Goal: Find specific fact: Find specific fact

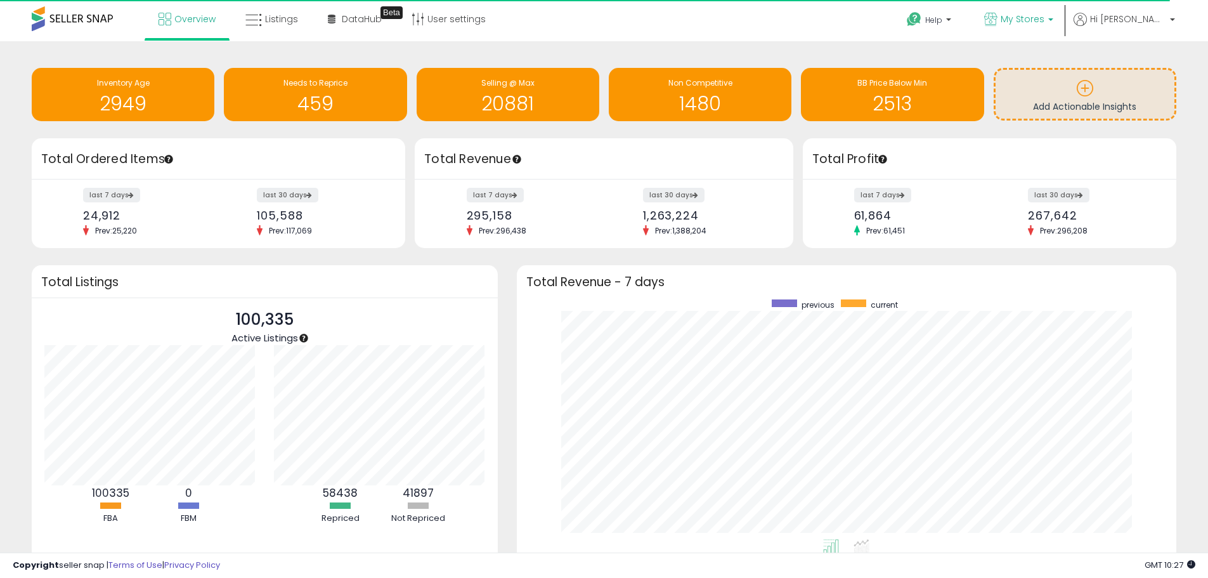
scroll to position [240, 635]
click at [1044, 16] on span "My Stores" at bounding box center [1023, 19] width 44 height 13
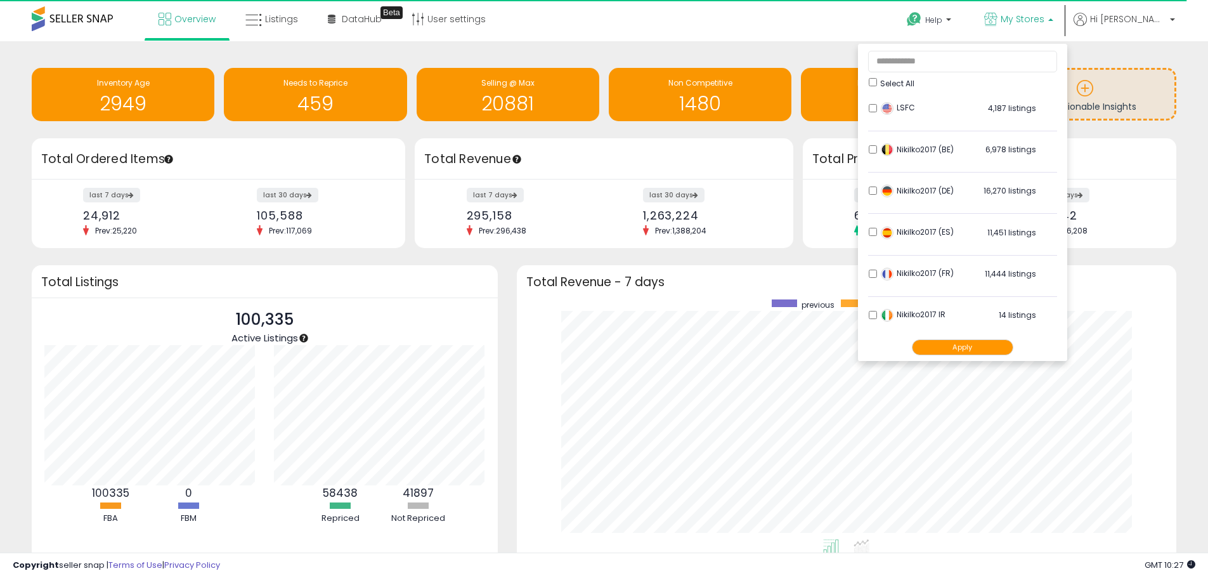
click at [919, 84] on div "Select All" at bounding box center [963, 81] width 188 height 13
click at [982, 350] on button "Apply" at bounding box center [962, 347] width 101 height 16
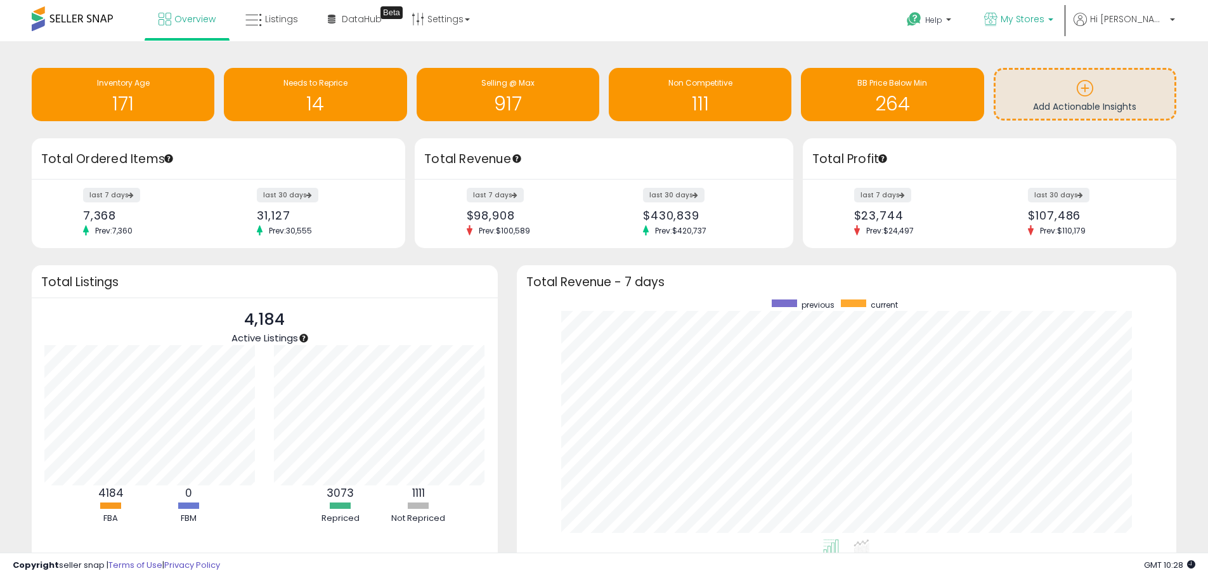
click at [1044, 19] on span "My Stores" at bounding box center [1023, 19] width 44 height 13
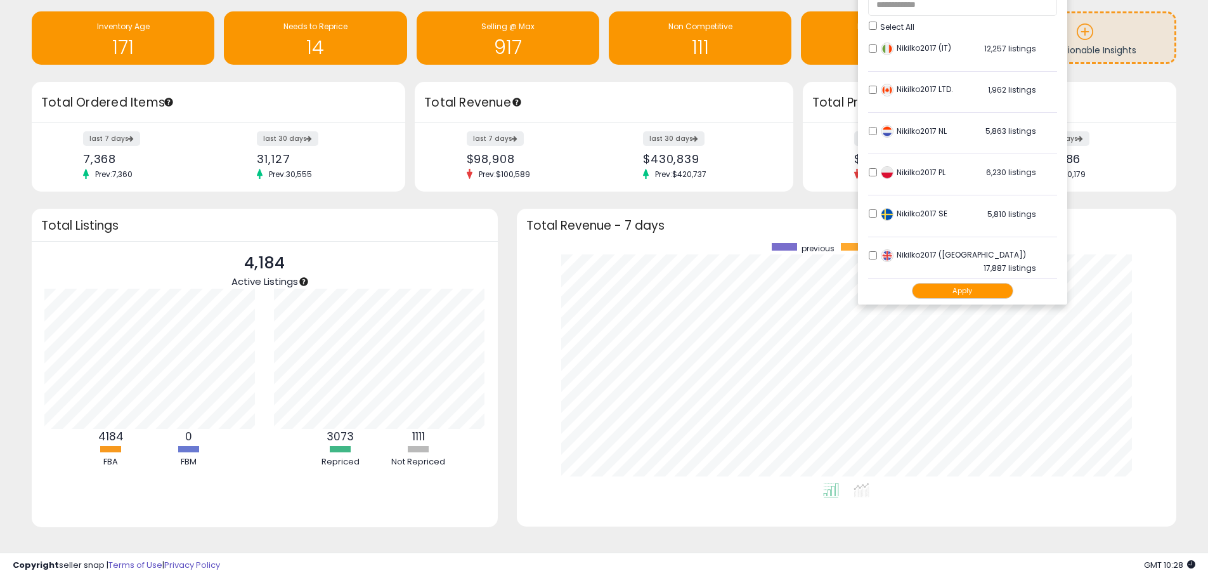
scroll to position [70, 0]
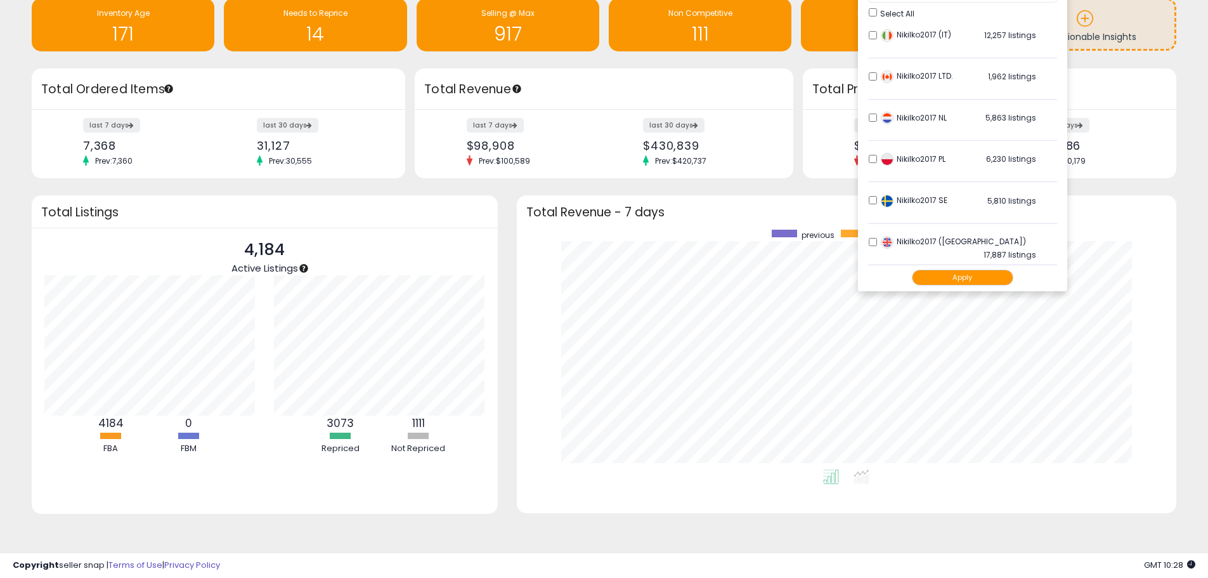
click at [985, 280] on button "Apply" at bounding box center [962, 278] width 101 height 16
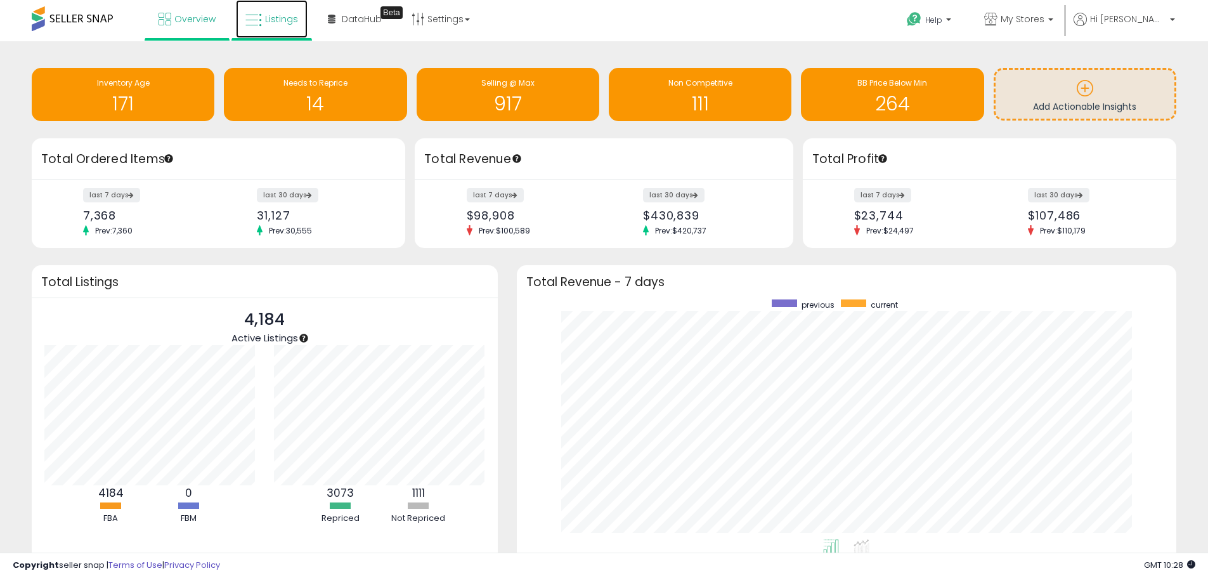
click at [260, 15] on icon at bounding box center [253, 20] width 16 height 16
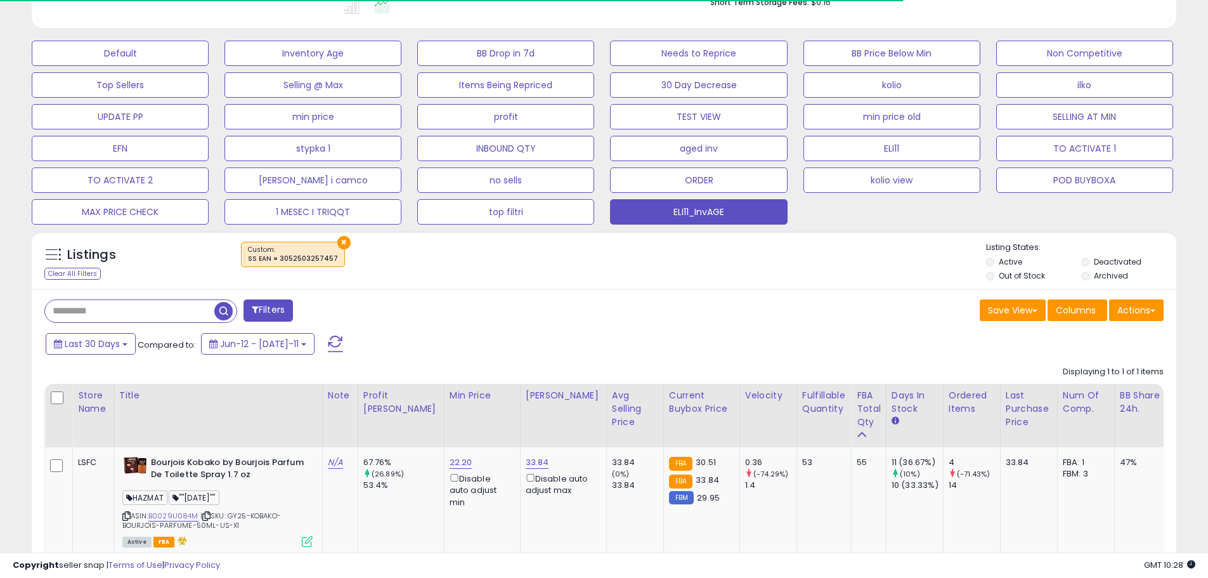
scroll to position [380, 0]
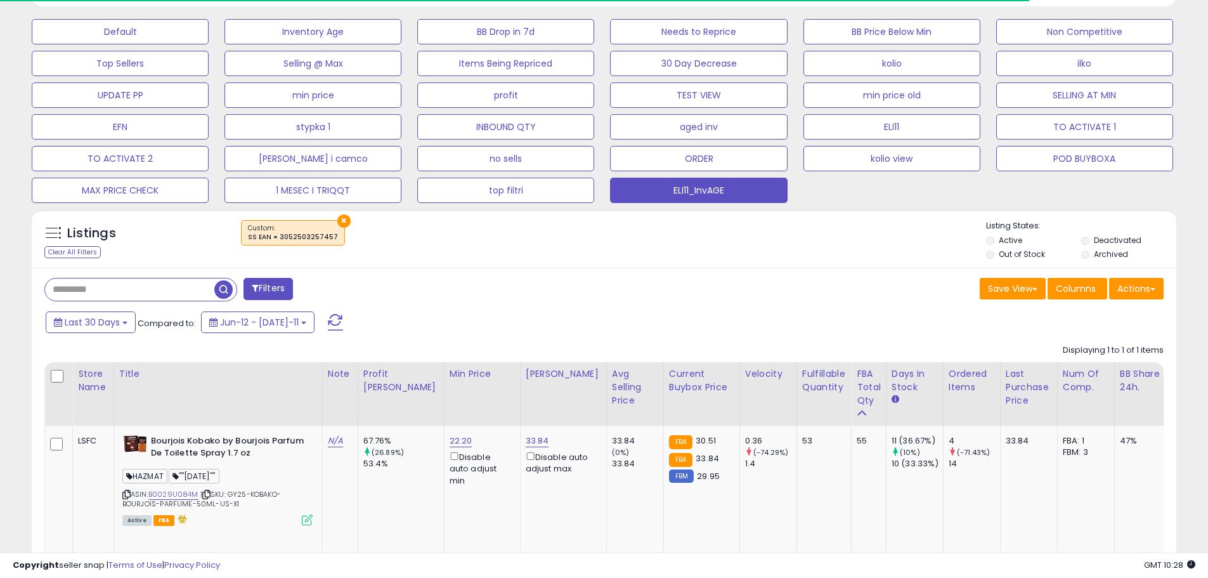
click at [96, 289] on input "text" at bounding box center [129, 289] width 169 height 22
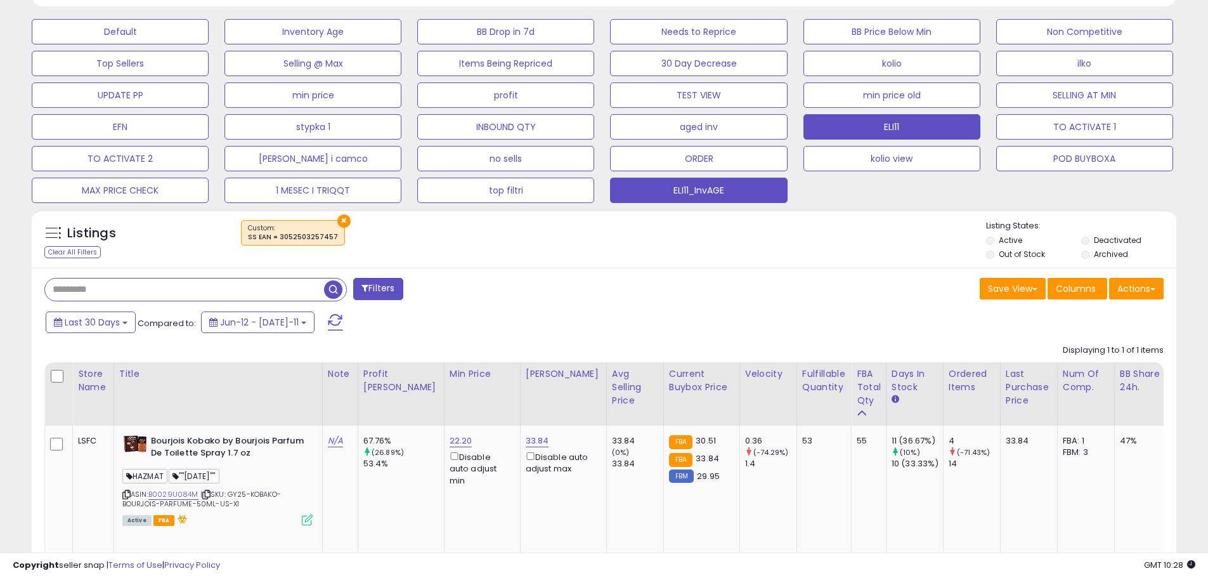
click at [209, 44] on button "ELI11" at bounding box center [120, 31] width 177 height 25
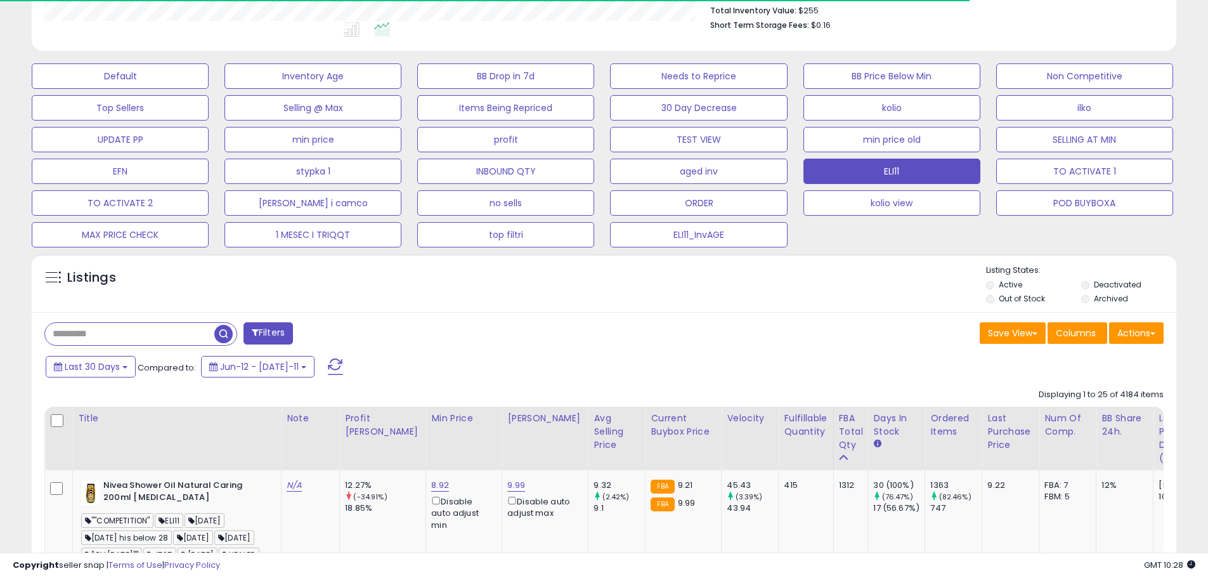
scroll to position [633874, 633470]
click at [67, 330] on input "text" at bounding box center [129, 334] width 169 height 22
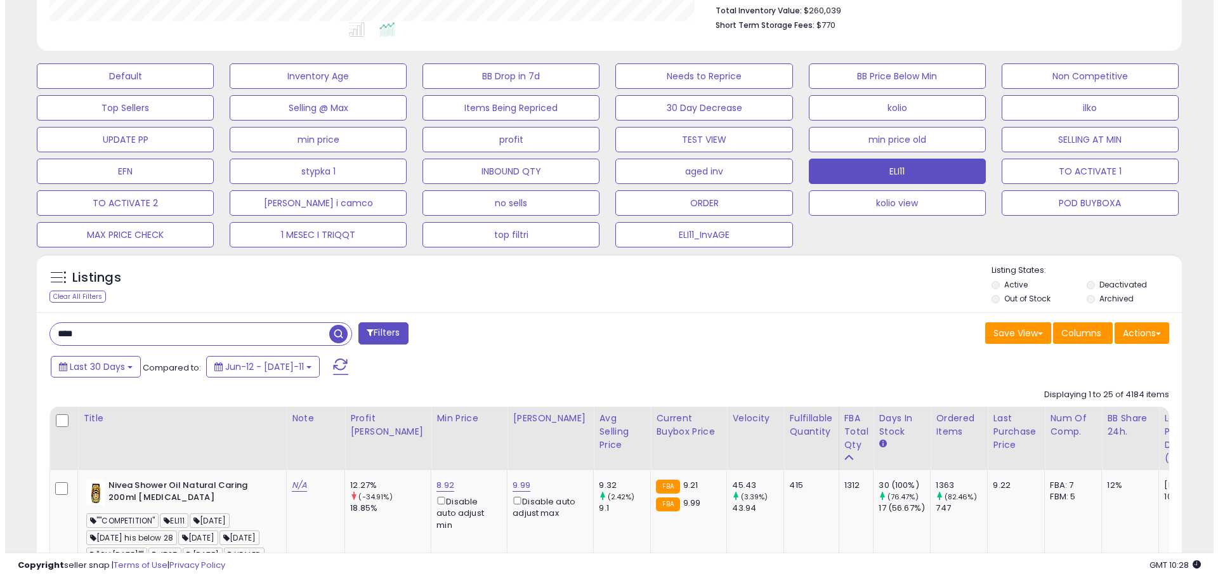
scroll to position [260, 664]
type input "********"
click at [390, 332] on button "Filters" at bounding box center [377, 333] width 49 height 22
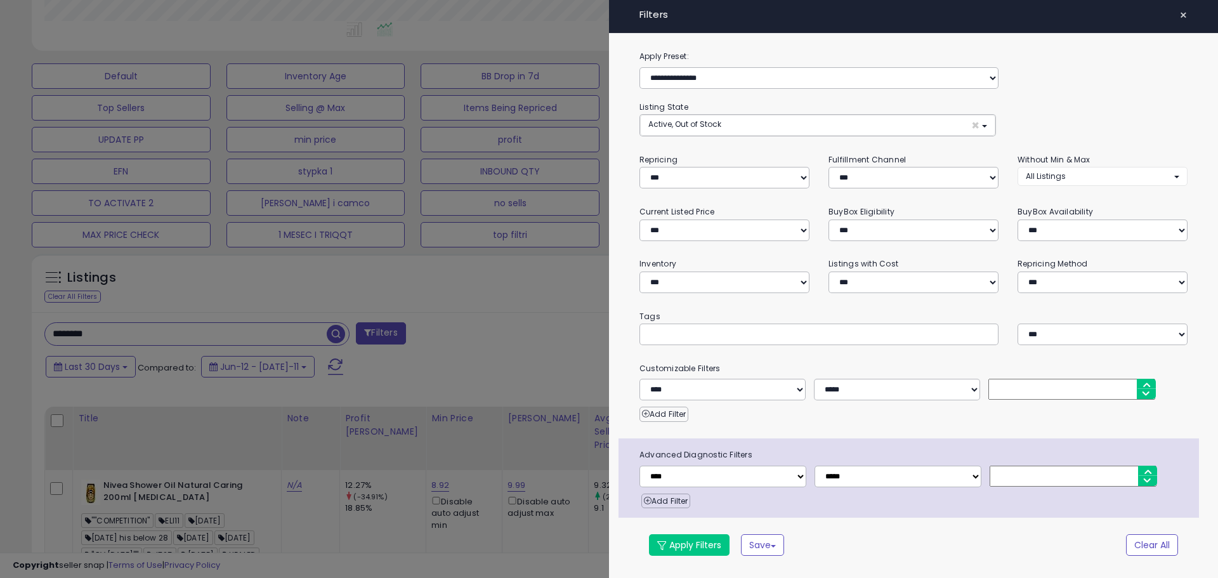
click at [1177, 16] on button "×" at bounding box center [1183, 15] width 18 height 18
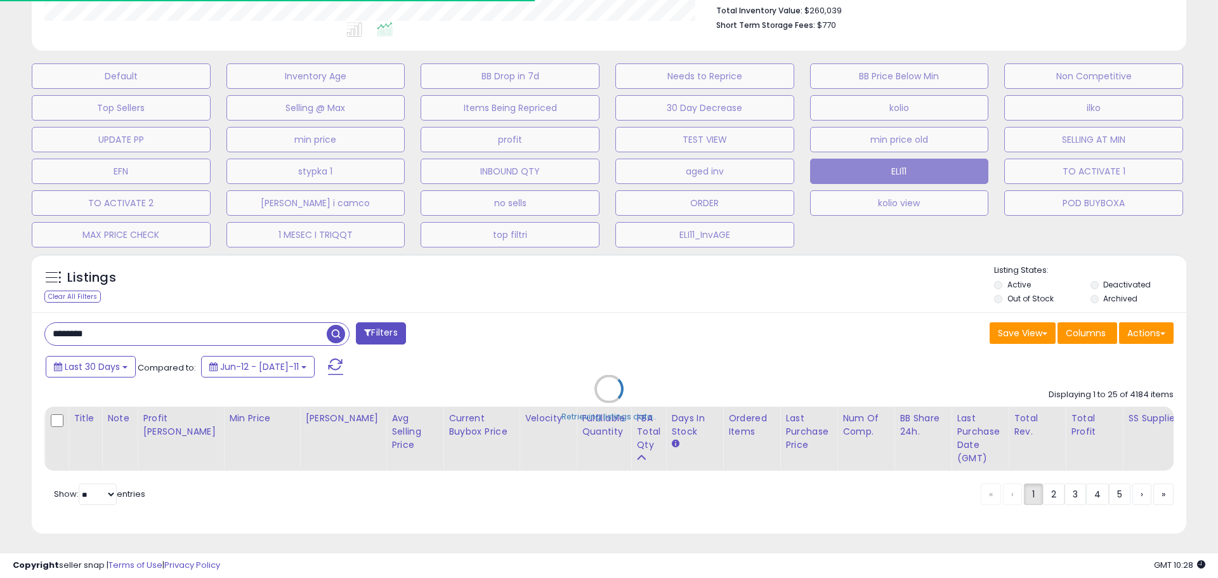
click at [328, 335] on div "Retrieving listings data.." at bounding box center [608, 398] width 1173 height 302
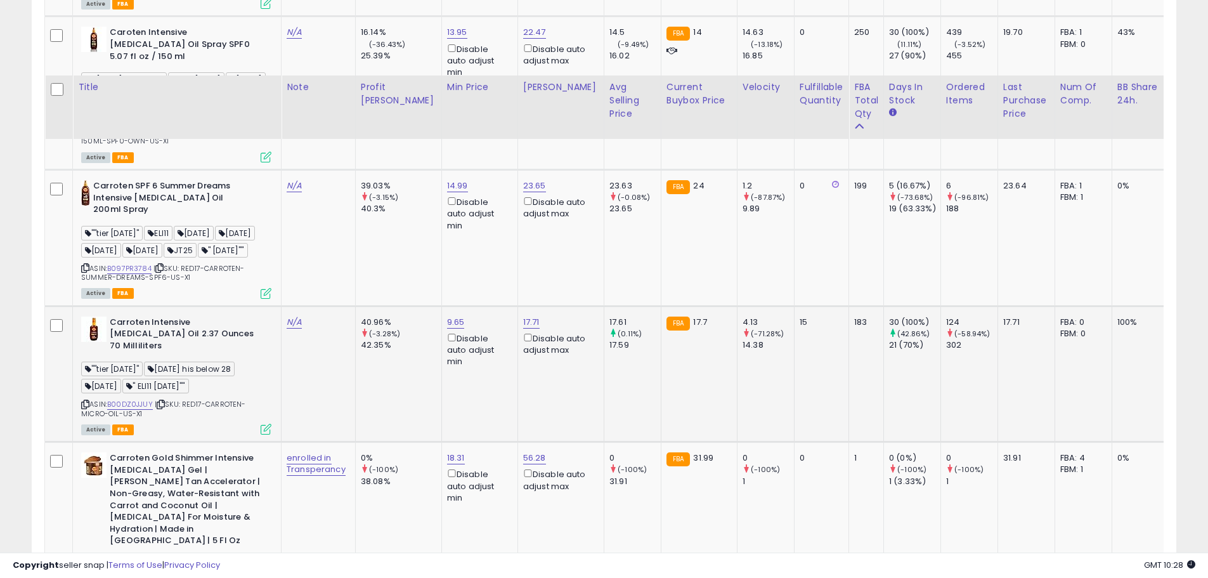
scroll to position [1034, 0]
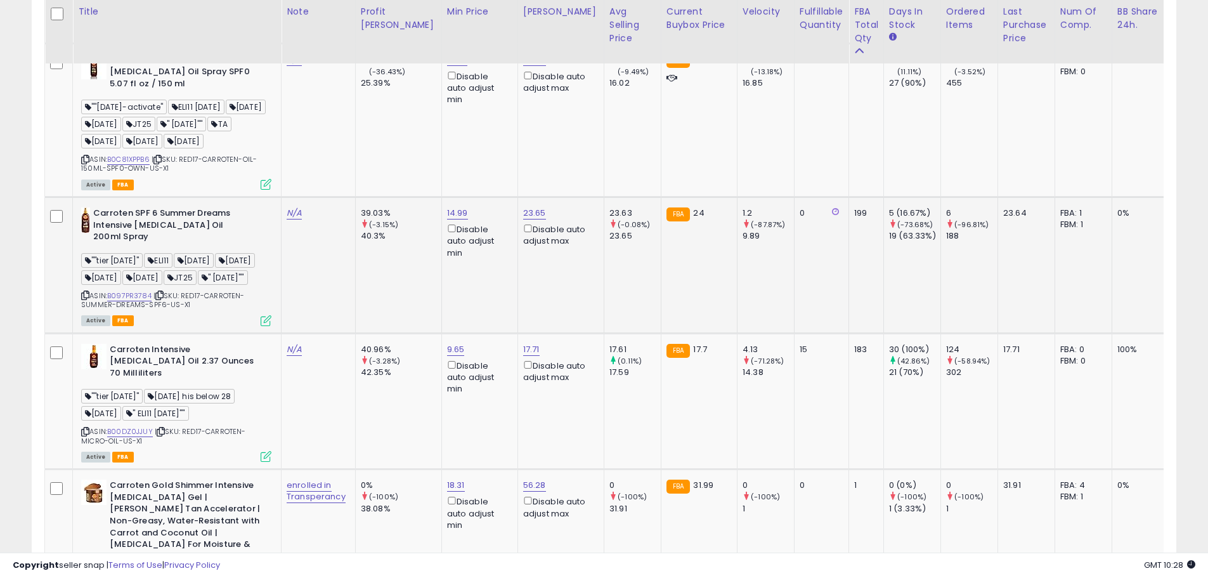
drag, startPoint x: 152, startPoint y: 296, endPoint x: 117, endPoint y: 292, distance: 35.7
click at [109, 292] on div "ASIN: B097PR3784 | SKU: RED17-CARROTEN-SUMMER-DREAMS-SPF6-US-X1 Active FBA" at bounding box center [176, 265] width 190 height 117
copy div "B097PR3784"
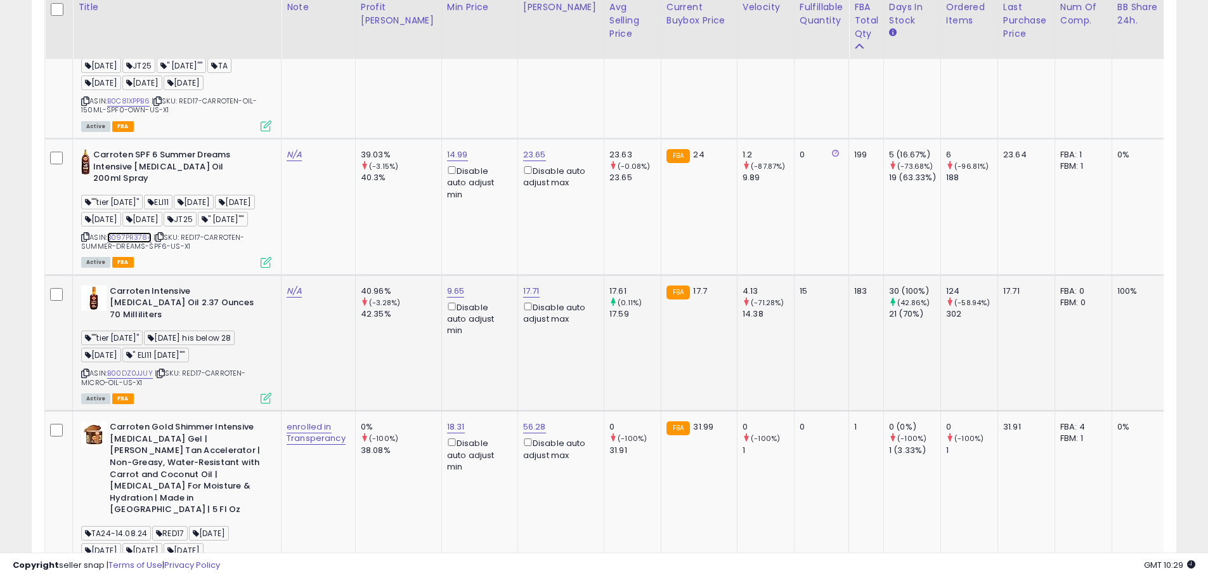
scroll to position [1097, 0]
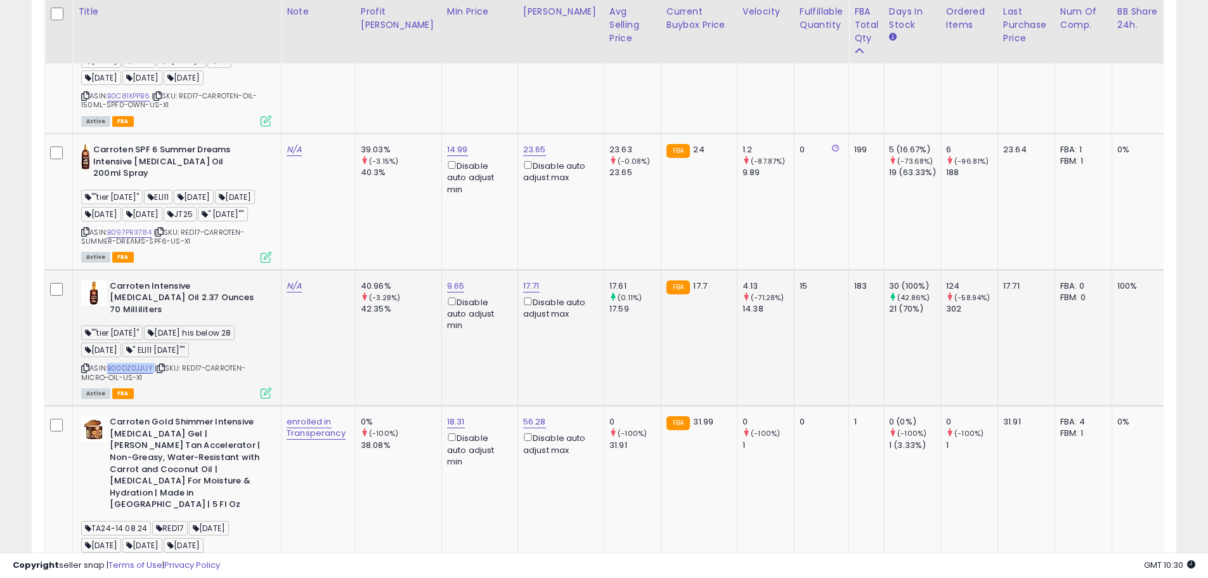
drag, startPoint x: 153, startPoint y: 354, endPoint x: 110, endPoint y: 352, distance: 43.2
click at [110, 352] on div "ASIN: B00DZ0JJUY | SKU: RED17-CARROTEN-MICRO-OIL-US-X1 Active FBA" at bounding box center [176, 338] width 190 height 117
copy div "B00DZ0JJUY"
